Goal: Find specific page/section: Find specific page/section

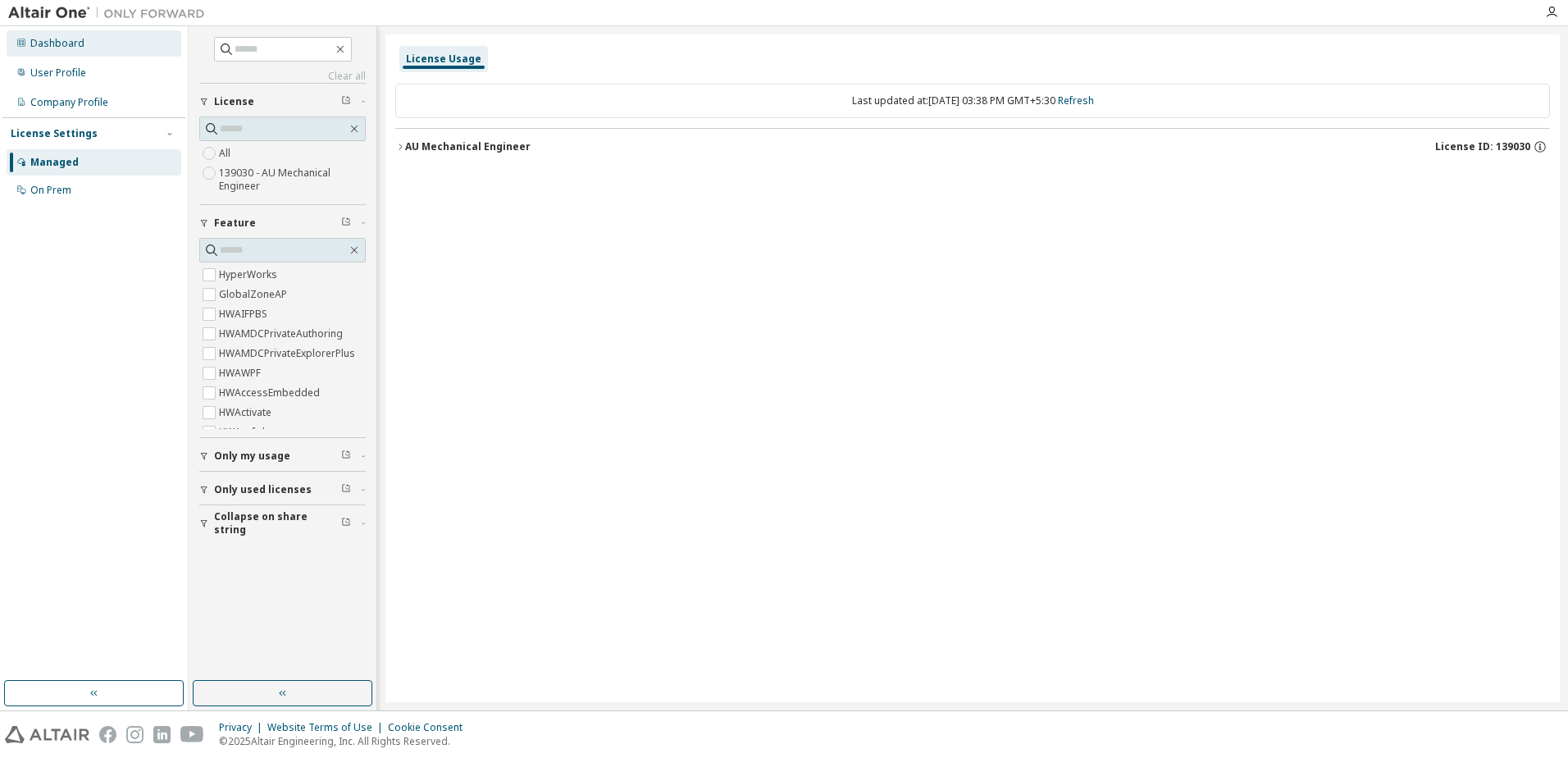
click at [99, 42] on div "Dashboard" at bounding box center [93, 44] width 174 height 27
